Goal: Task Accomplishment & Management: Manage account settings

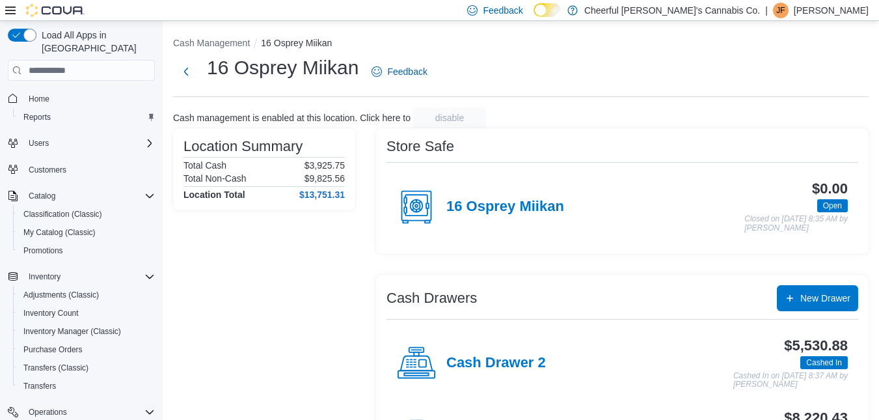
scroll to position [160, 0]
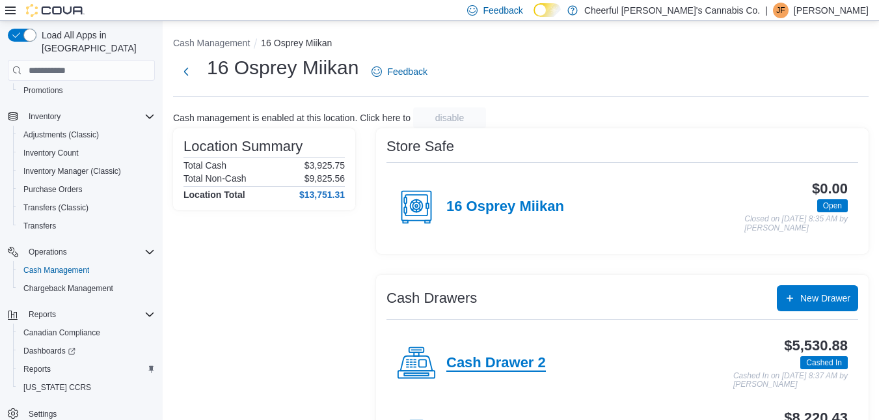
click at [481, 366] on h4 "Cash Drawer 2" at bounding box center [496, 363] width 100 height 17
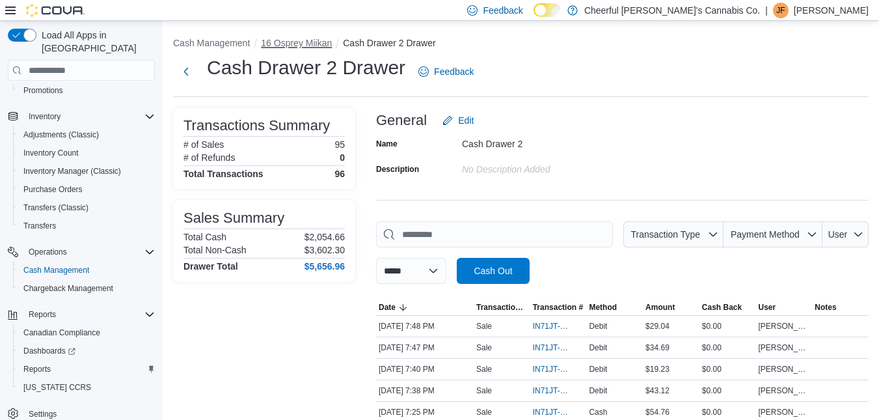
click at [323, 43] on button "16 Osprey Miikan" at bounding box center [296, 43] width 71 height 10
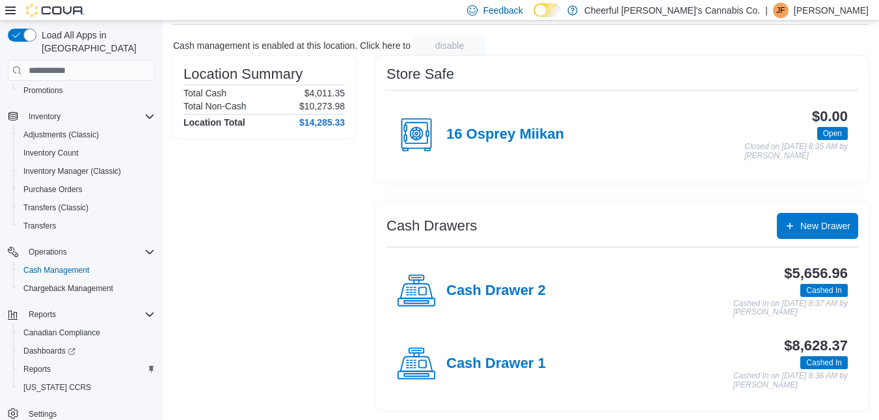
scroll to position [73, 0]
click at [542, 356] on h4 "Cash Drawer 1" at bounding box center [496, 363] width 100 height 17
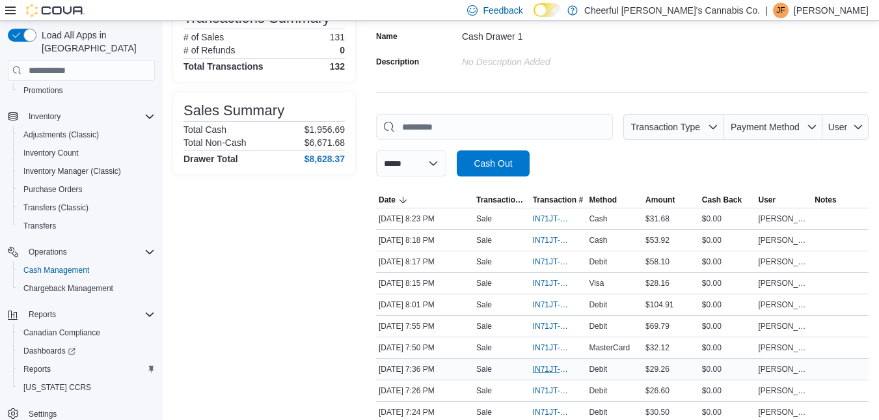
scroll to position [130, 0]
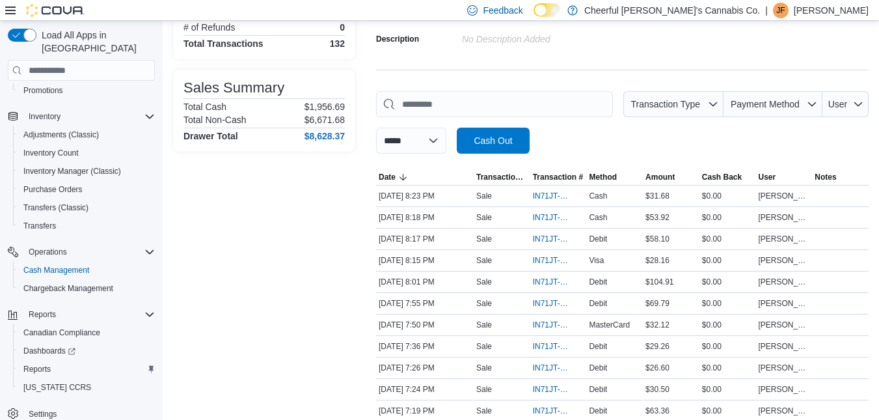
drag, startPoint x: 542, startPoint y: 357, endPoint x: 306, endPoint y: 363, distance: 236.3
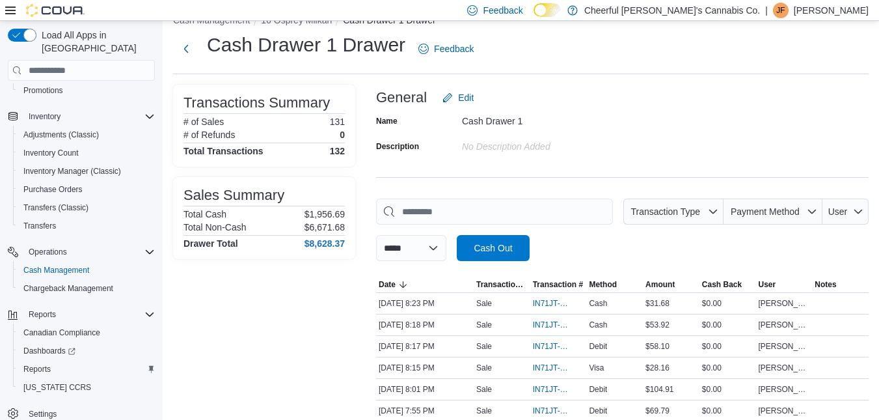
scroll to position [0, 0]
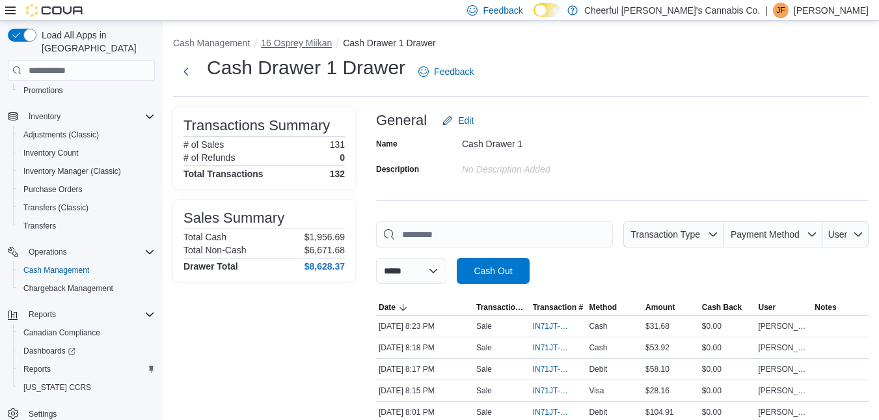
click at [305, 46] on button "16 Osprey Miikan" at bounding box center [296, 43] width 71 height 10
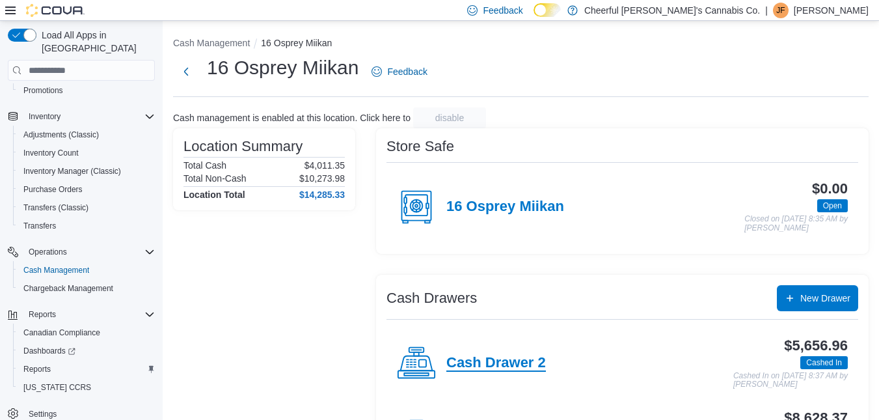
click at [480, 355] on h4 "Cash Drawer 2" at bounding box center [496, 363] width 100 height 17
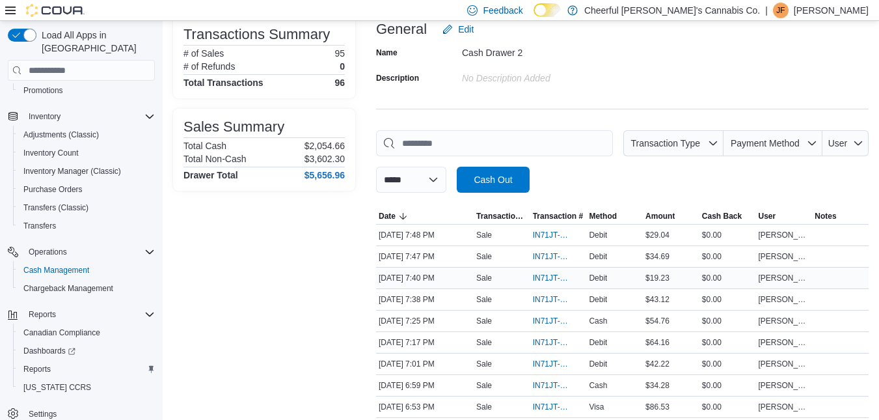
scroll to position [260, 0]
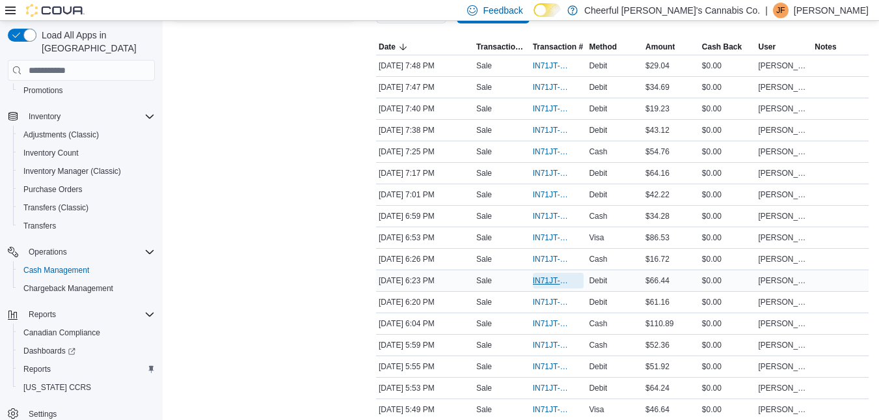
click at [556, 283] on span "IN71JT-402820" at bounding box center [552, 280] width 38 height 10
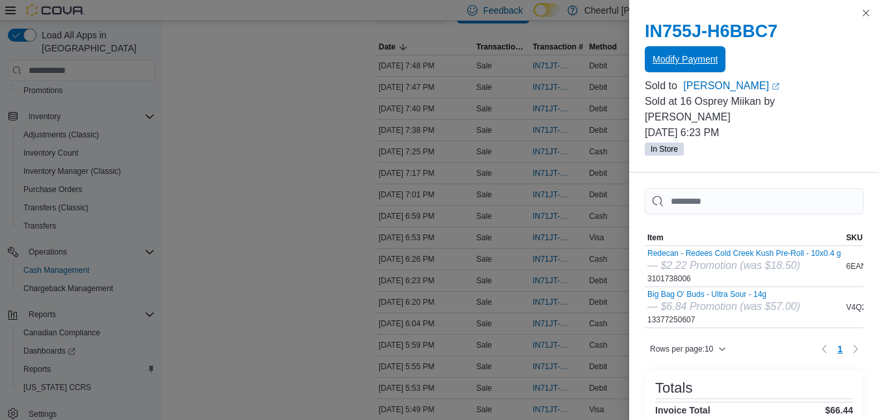
click at [714, 56] on span "Modify Payment" at bounding box center [685, 59] width 65 height 13
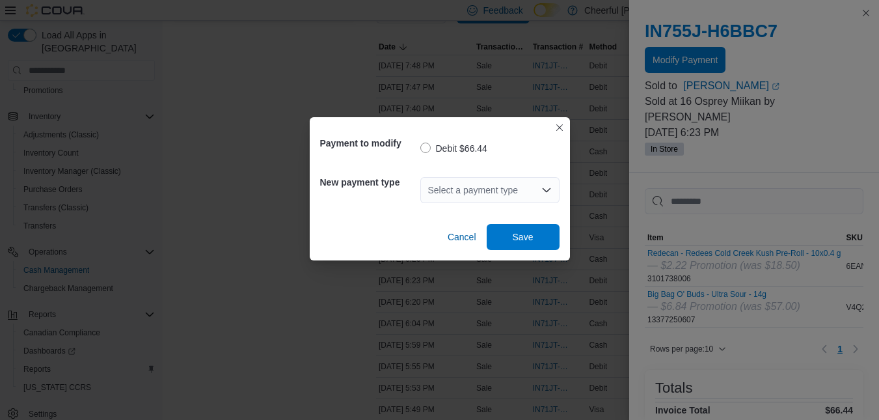
click at [512, 191] on div "Select a payment type" at bounding box center [489, 190] width 139 height 26
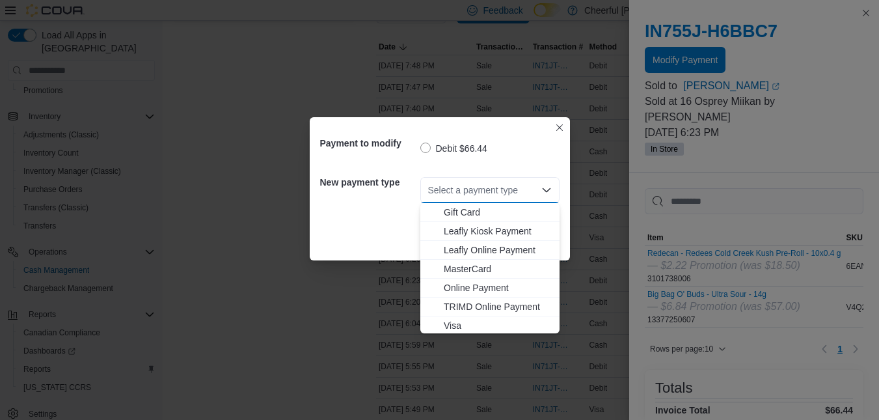
scroll to position [77, 0]
click at [486, 267] on span "MasterCard" at bounding box center [498, 266] width 108 height 13
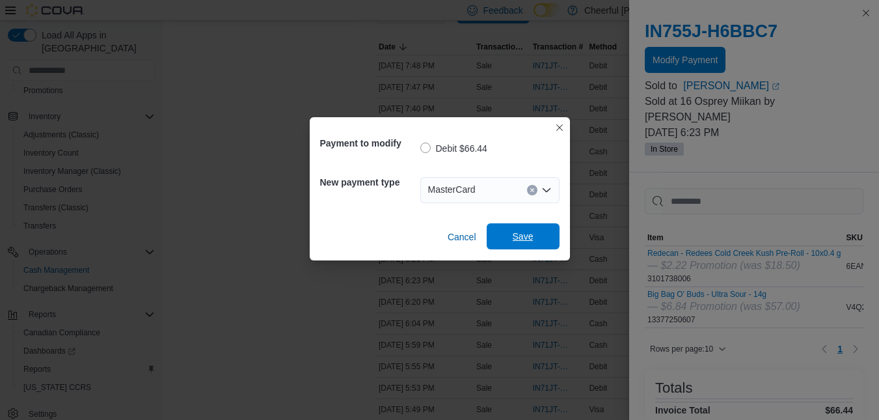
click at [519, 249] on span "Save" at bounding box center [523, 236] width 57 height 26
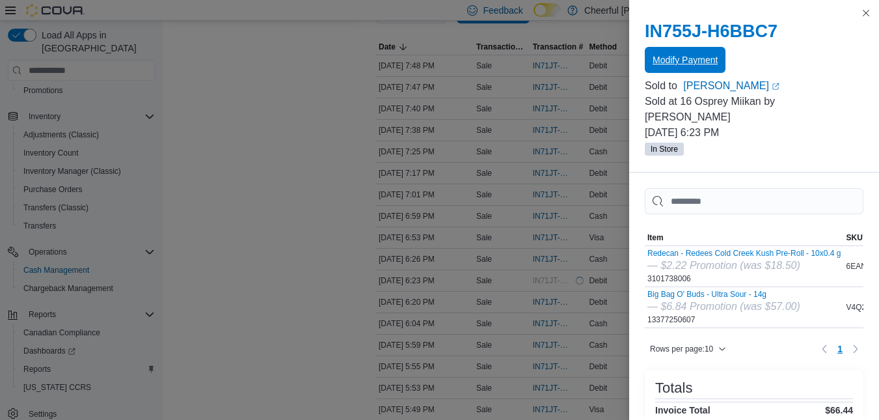
scroll to position [0, 0]
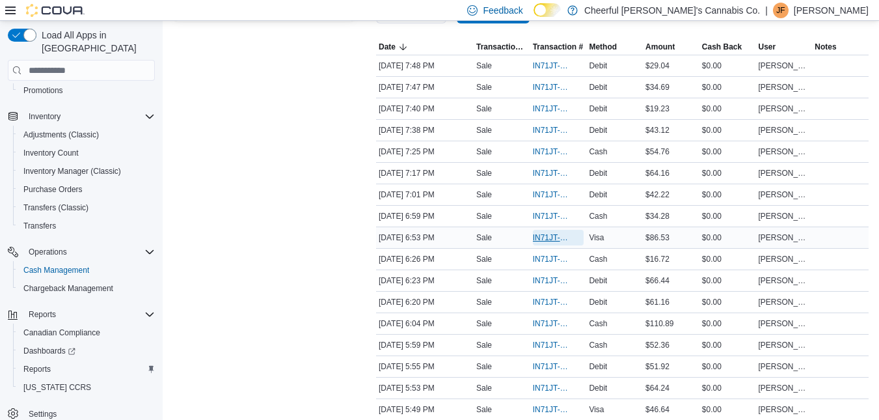
click at [544, 243] on span "IN71JT-402828" at bounding box center [558, 238] width 51 height 16
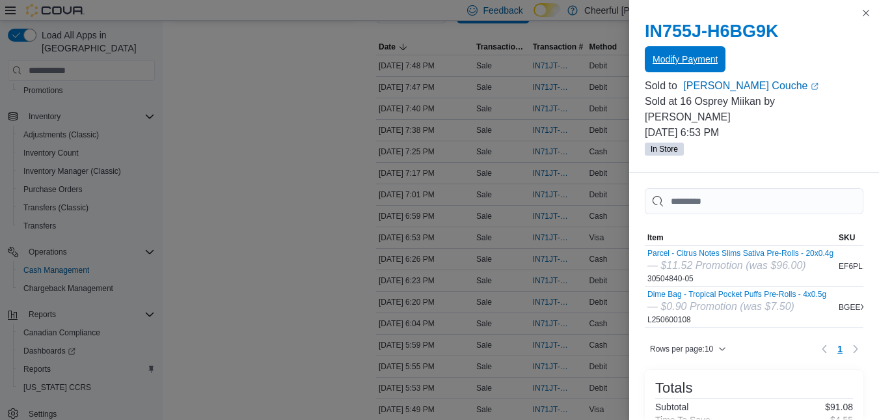
click at [694, 62] on span "Modify Payment" at bounding box center [685, 59] width 65 height 13
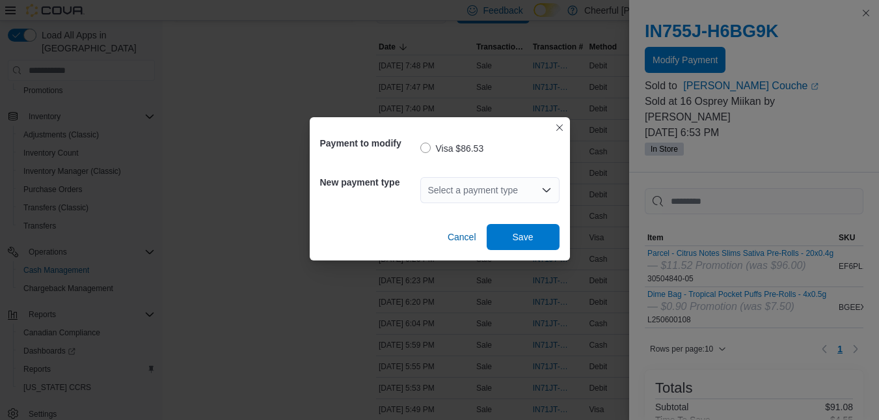
click at [534, 189] on div "Select a payment type" at bounding box center [489, 190] width 139 height 26
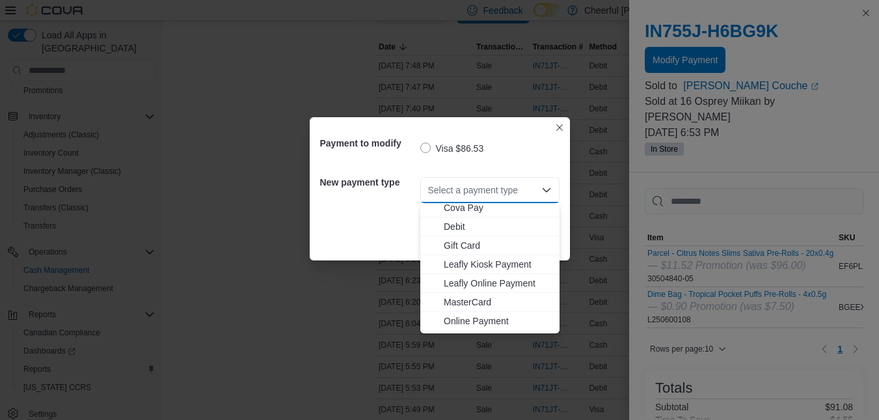
scroll to position [65, 0]
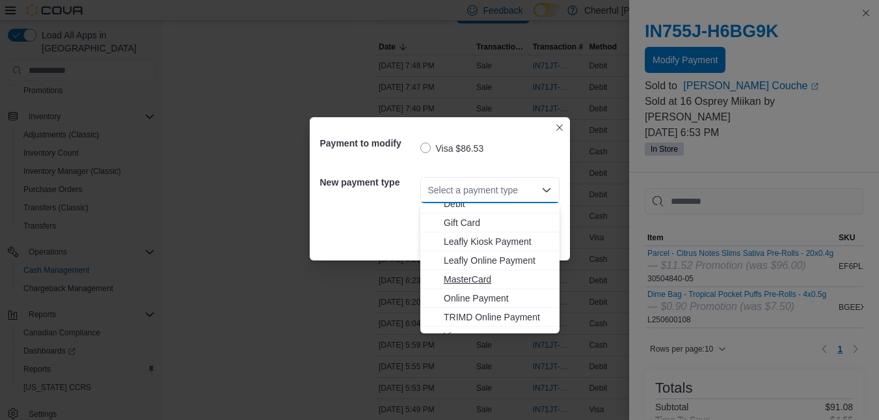
click at [517, 278] on span "MasterCard" at bounding box center [498, 279] width 108 height 13
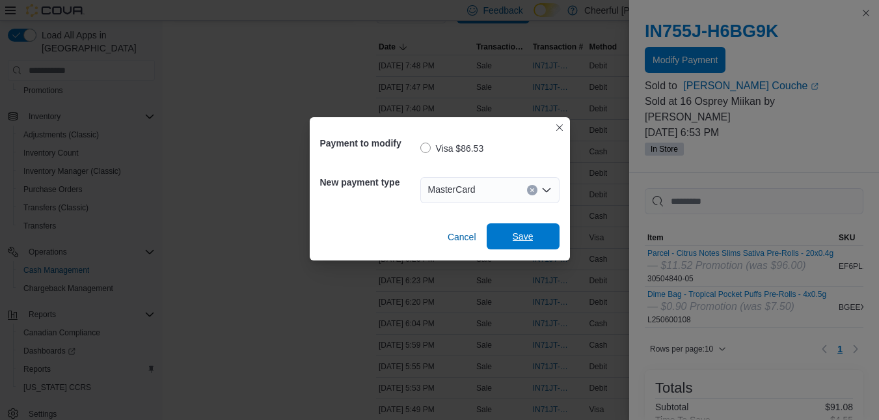
click at [539, 244] on span "Save" at bounding box center [523, 236] width 57 height 26
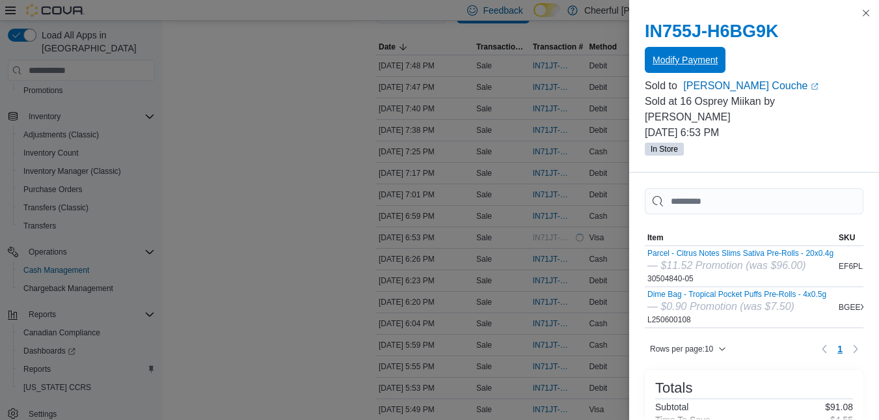
scroll to position [0, 0]
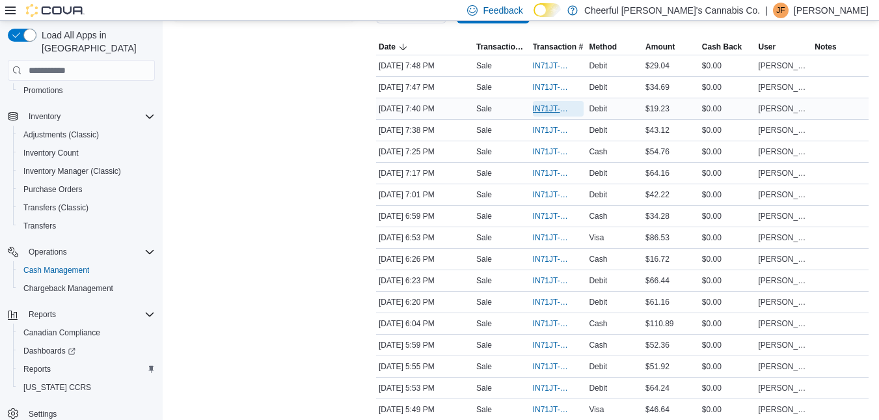
click at [547, 111] on span "IN71JT-402847" at bounding box center [552, 108] width 38 height 10
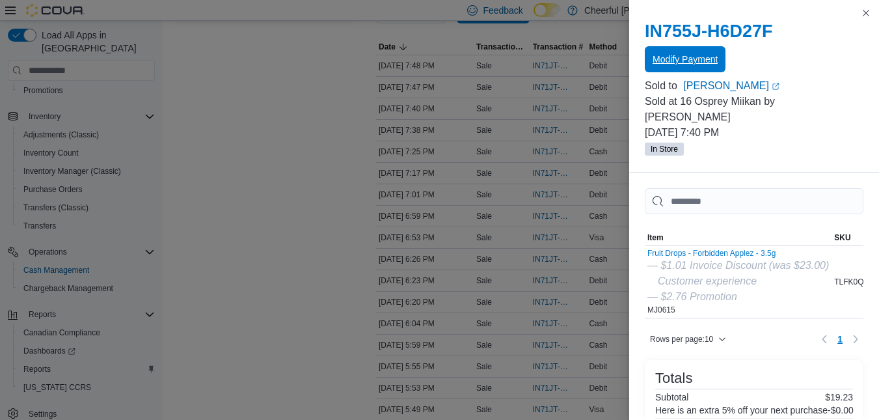
click at [702, 51] on span "Modify Payment" at bounding box center [685, 59] width 65 height 26
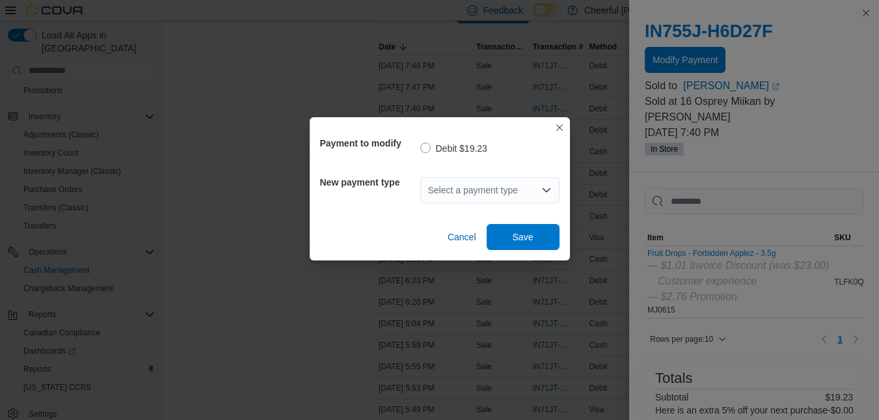
click at [517, 185] on div "Select a payment type" at bounding box center [489, 190] width 139 height 26
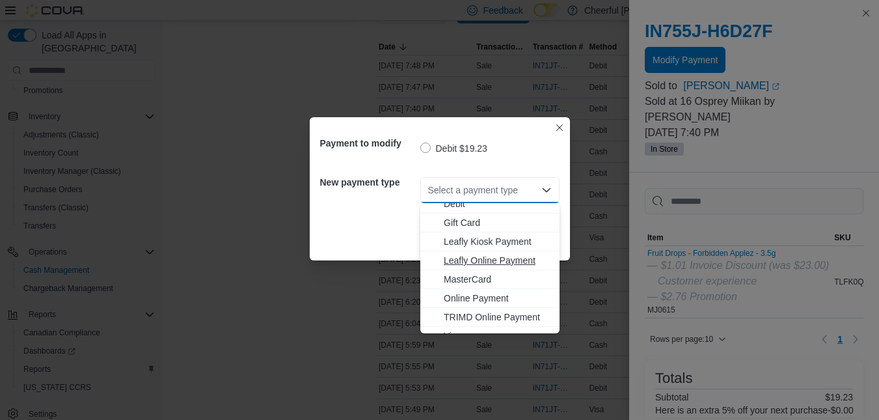
scroll to position [77, 0]
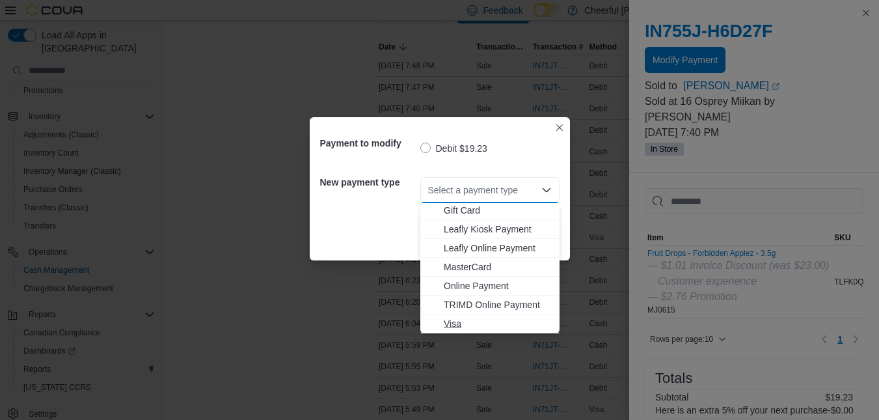
click at [481, 319] on span "Visa" at bounding box center [498, 323] width 108 height 13
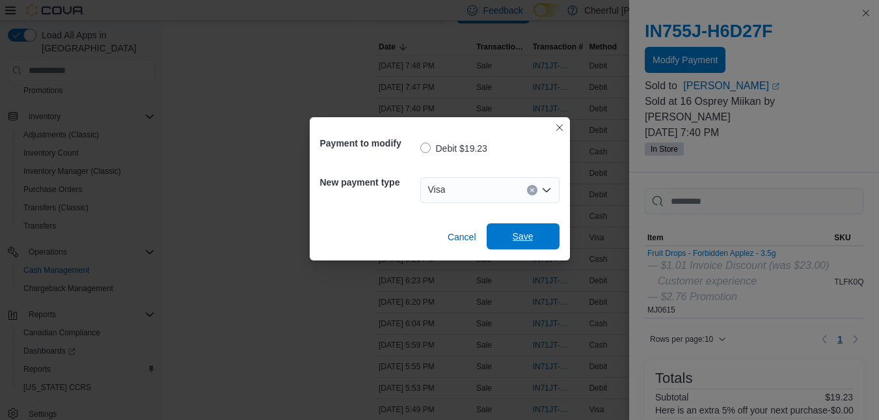
click at [538, 236] on span "Save" at bounding box center [523, 236] width 57 height 26
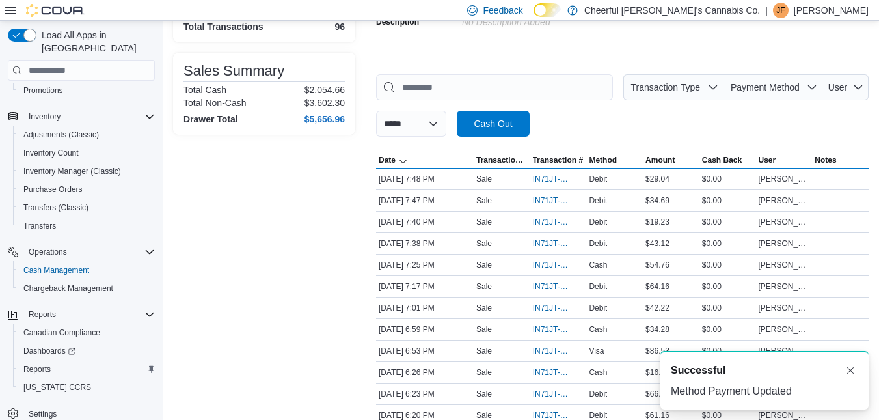
scroll to position [0, 0]
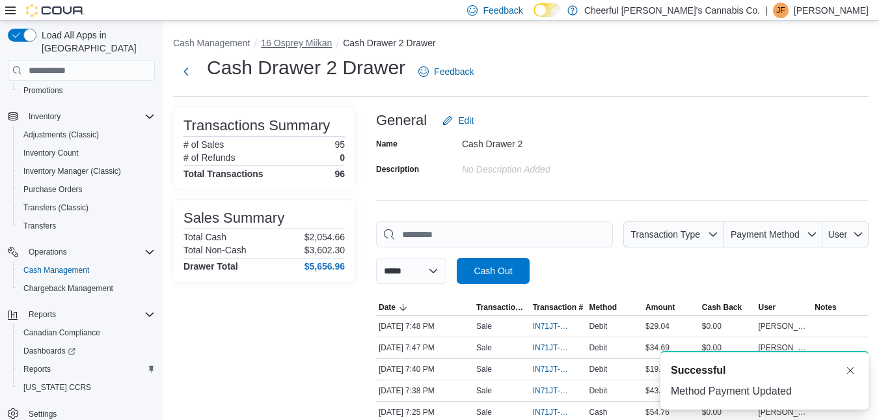
click at [311, 44] on button "16 Osprey Miikan" at bounding box center [296, 43] width 71 height 10
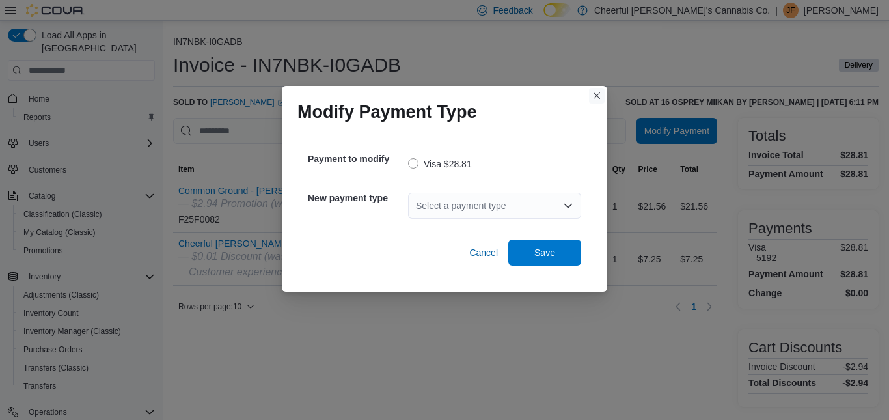
click at [599, 98] on button "Closes this modal window" at bounding box center [597, 96] width 16 height 16
